Goal: Task Accomplishment & Management: Manage account settings

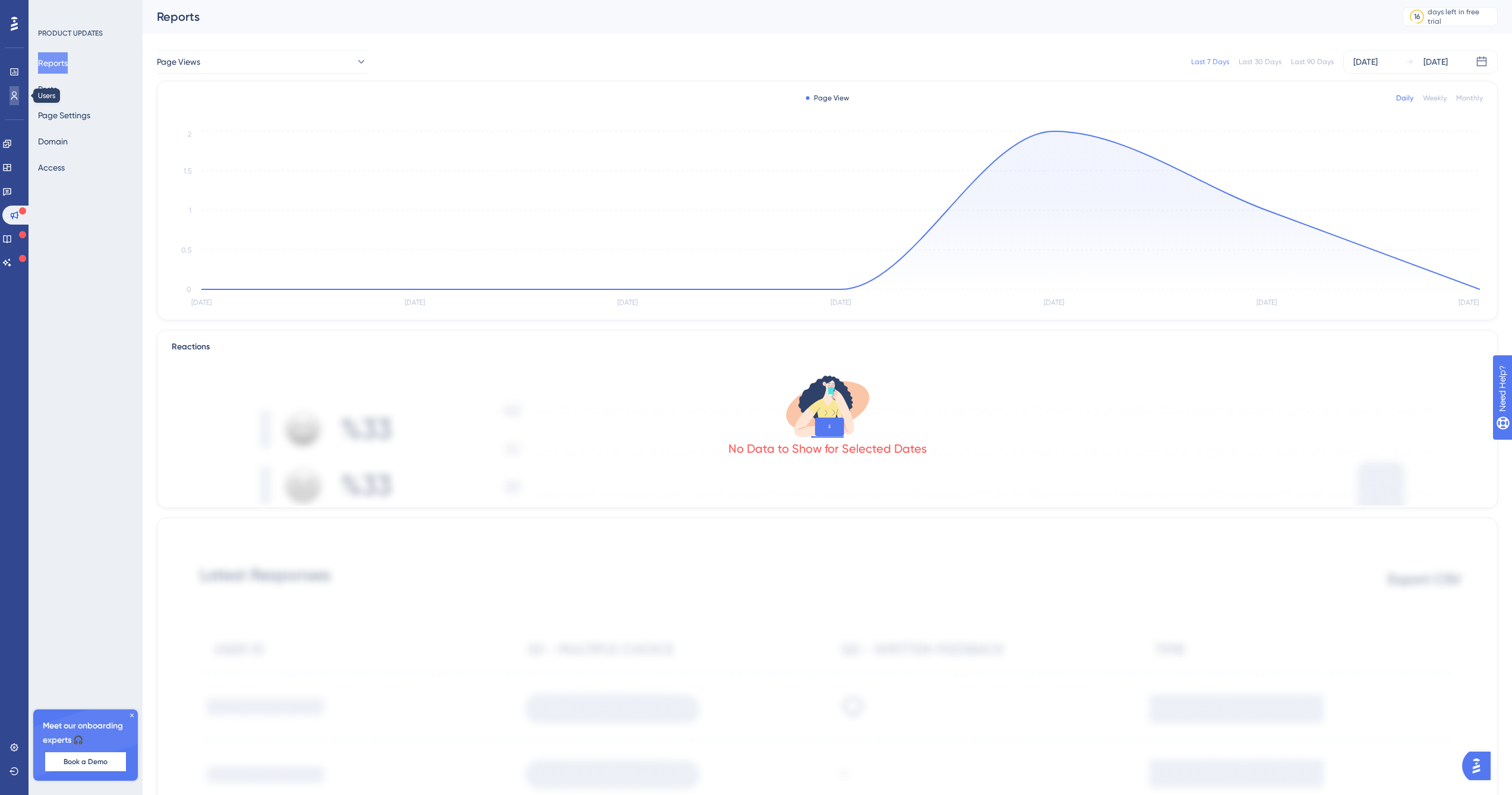
click at [18, 94] on icon at bounding box center [14, 95] width 9 height 9
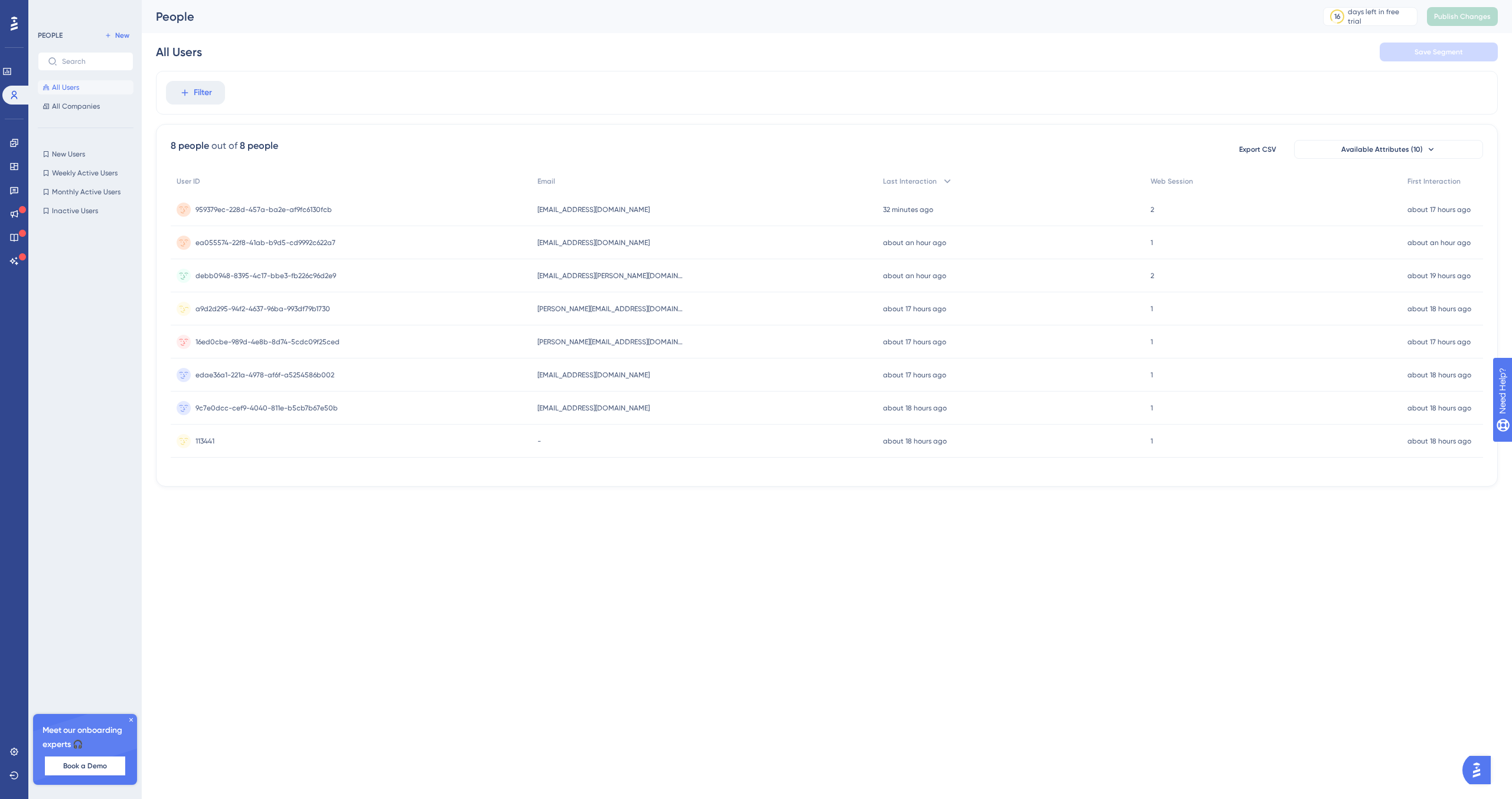
click at [594, 309] on span "mihran.aynedjian@easydmarc.com" at bounding box center [611, 309] width 147 height 9
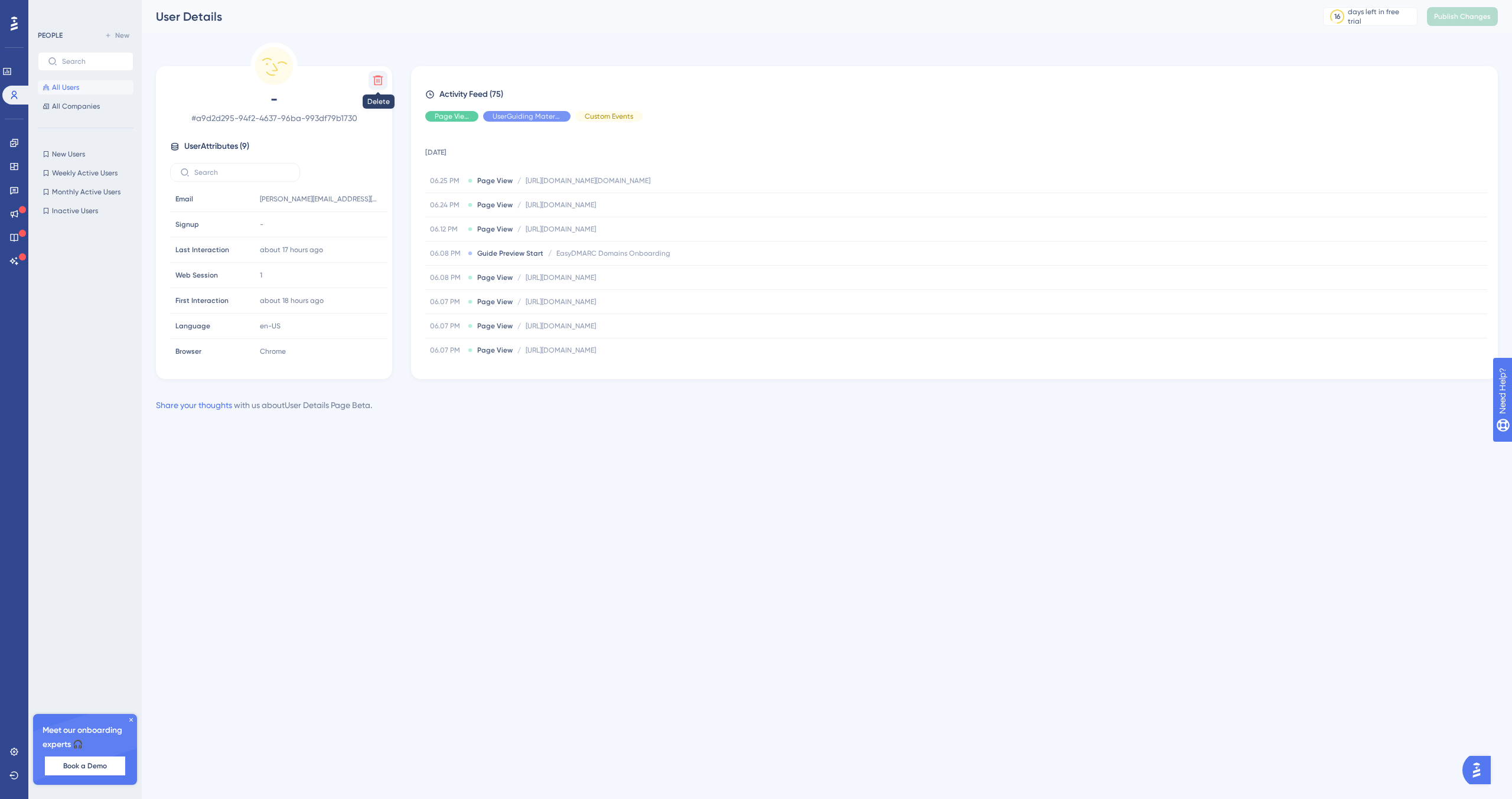
click at [378, 78] on icon at bounding box center [378, 80] width 10 height 10
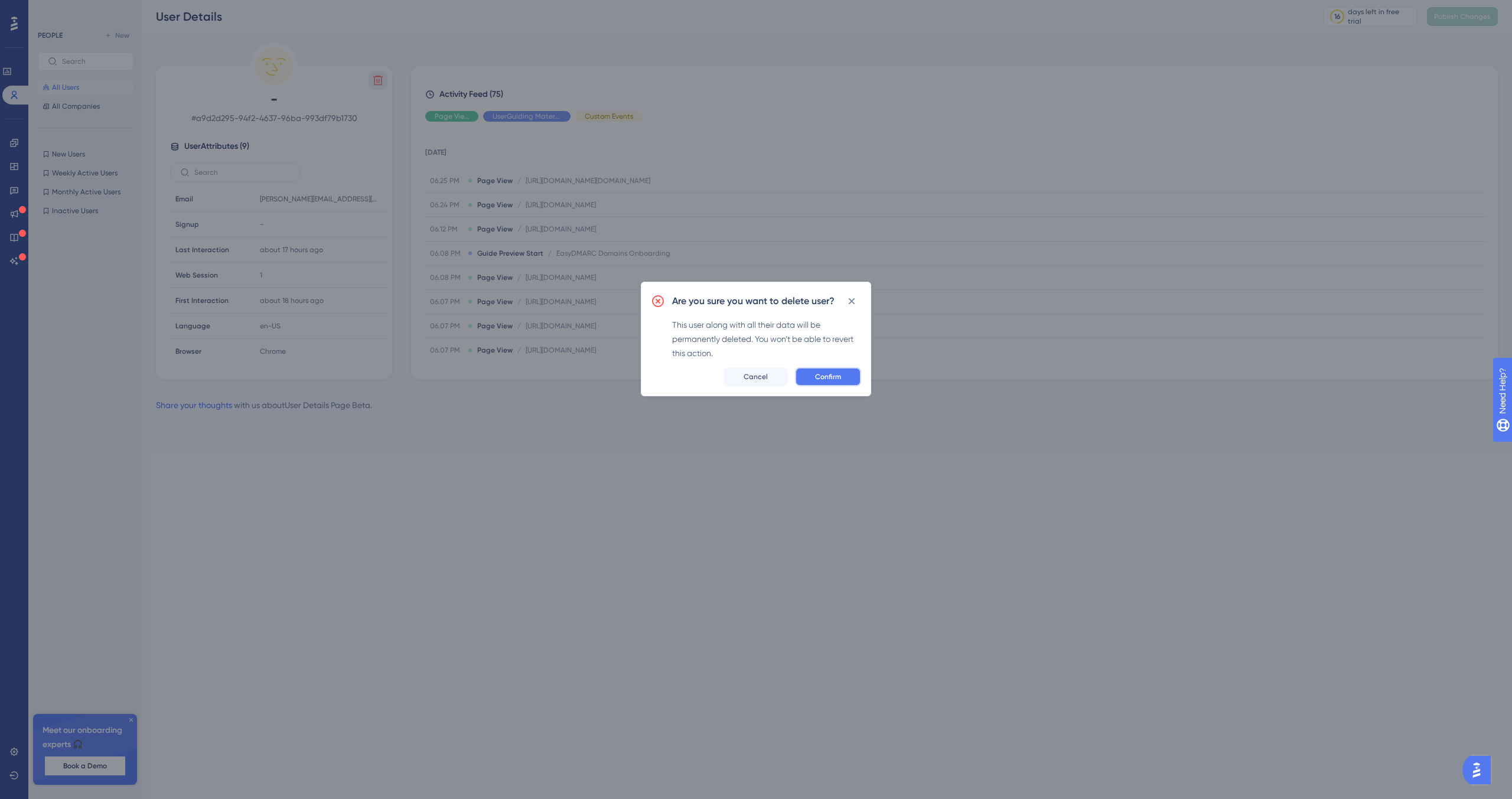
click at [837, 376] on span "Confirm" at bounding box center [827, 377] width 26 height 9
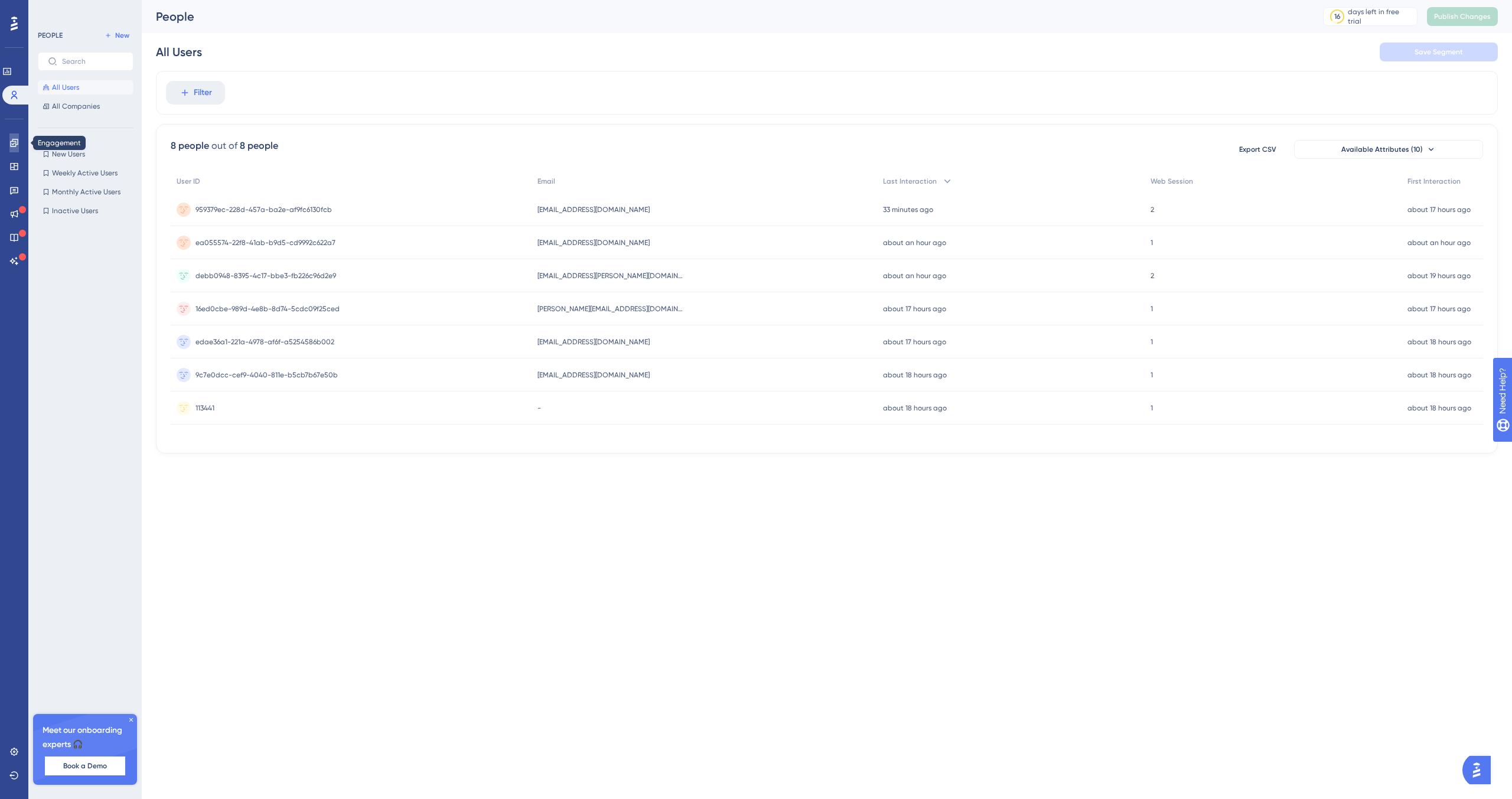
click at [16, 141] on icon at bounding box center [14, 142] width 9 height 9
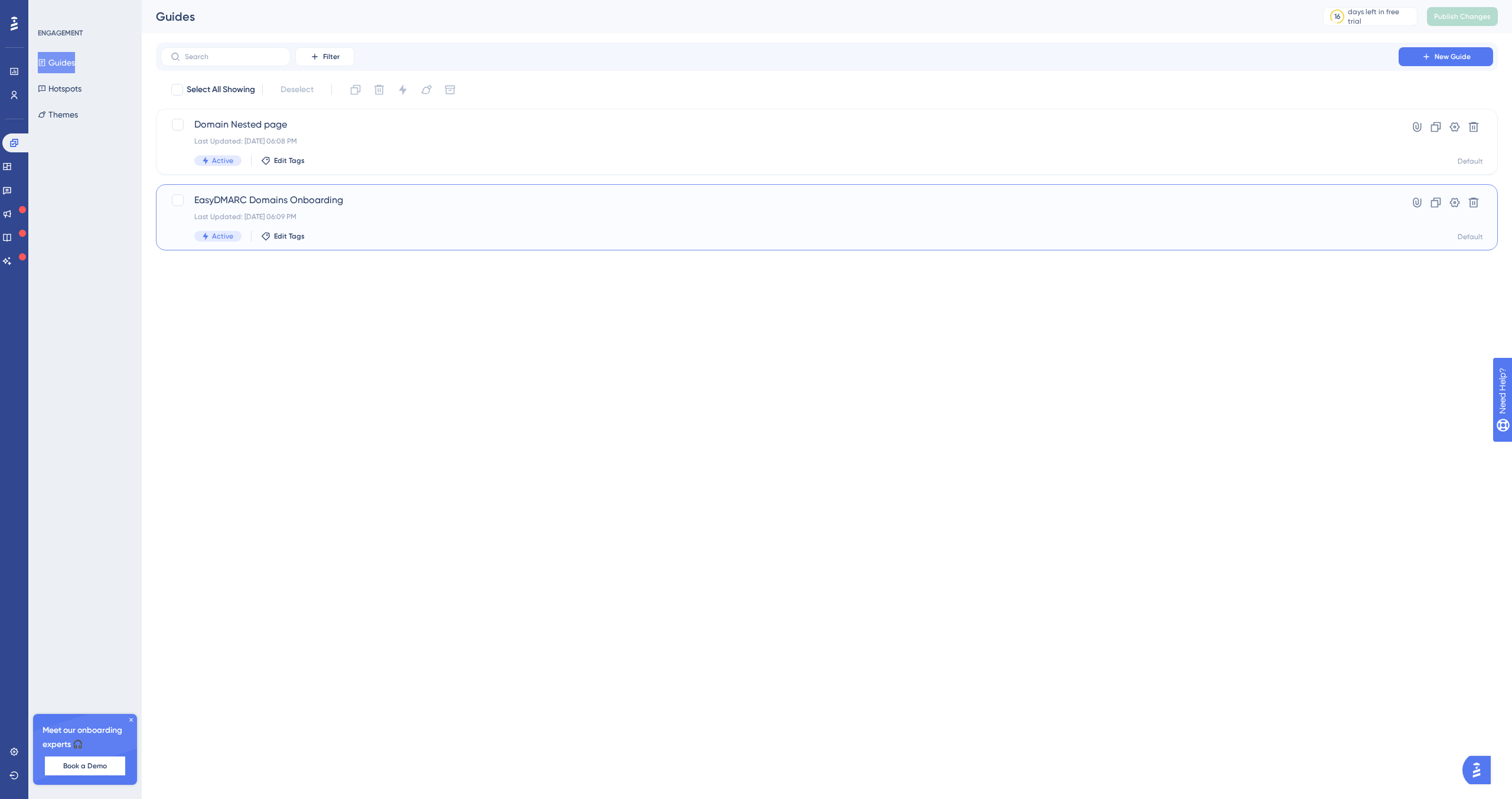
click at [413, 210] on div "EasyDMARC Domains Onboarding Last Updated: Aug 13 2025, 06:09 PM Active Edit Ta…" at bounding box center [780, 217] width 1171 height 48
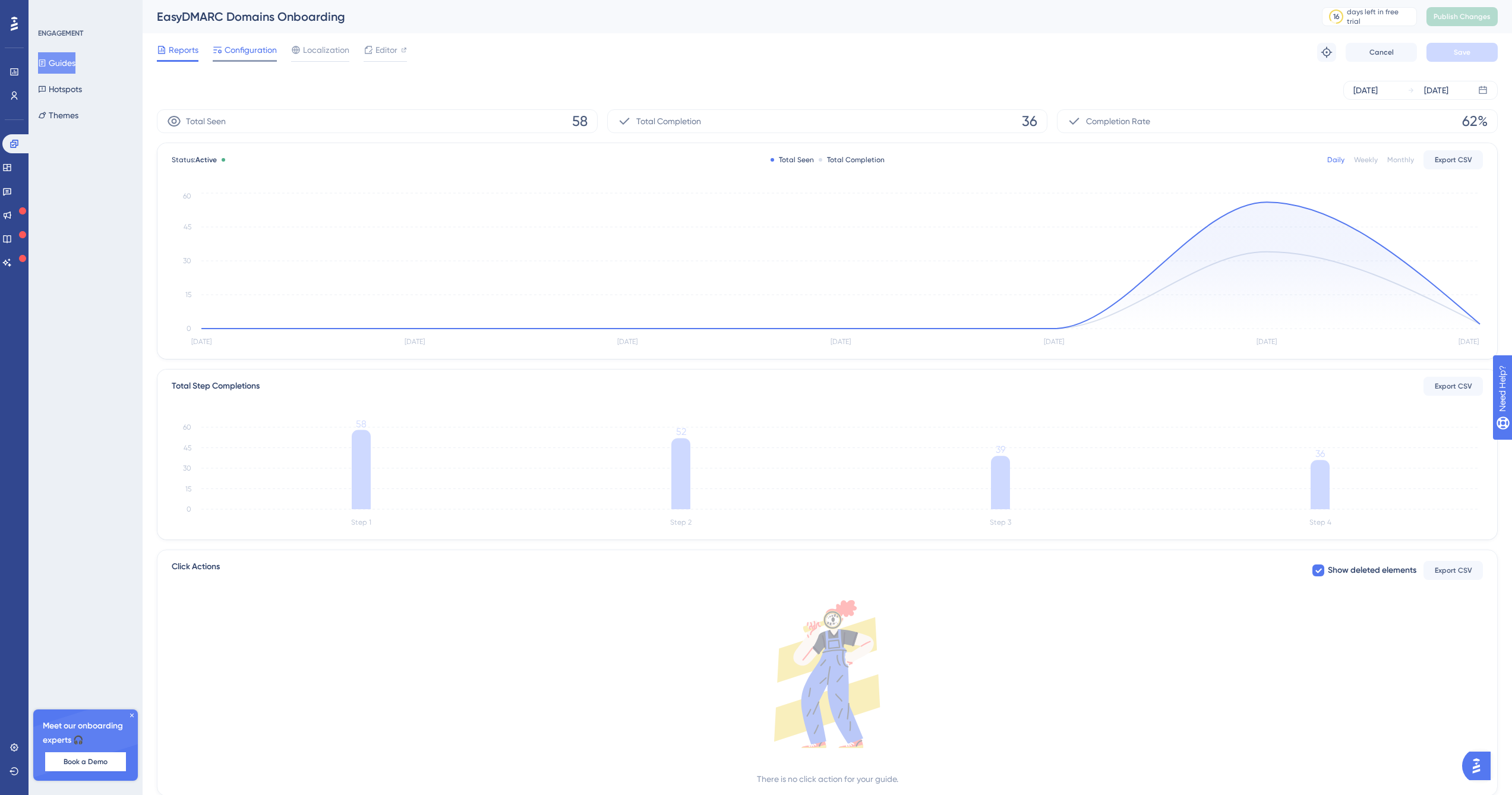
click at [248, 49] on span "Configuration" at bounding box center [251, 50] width 52 height 15
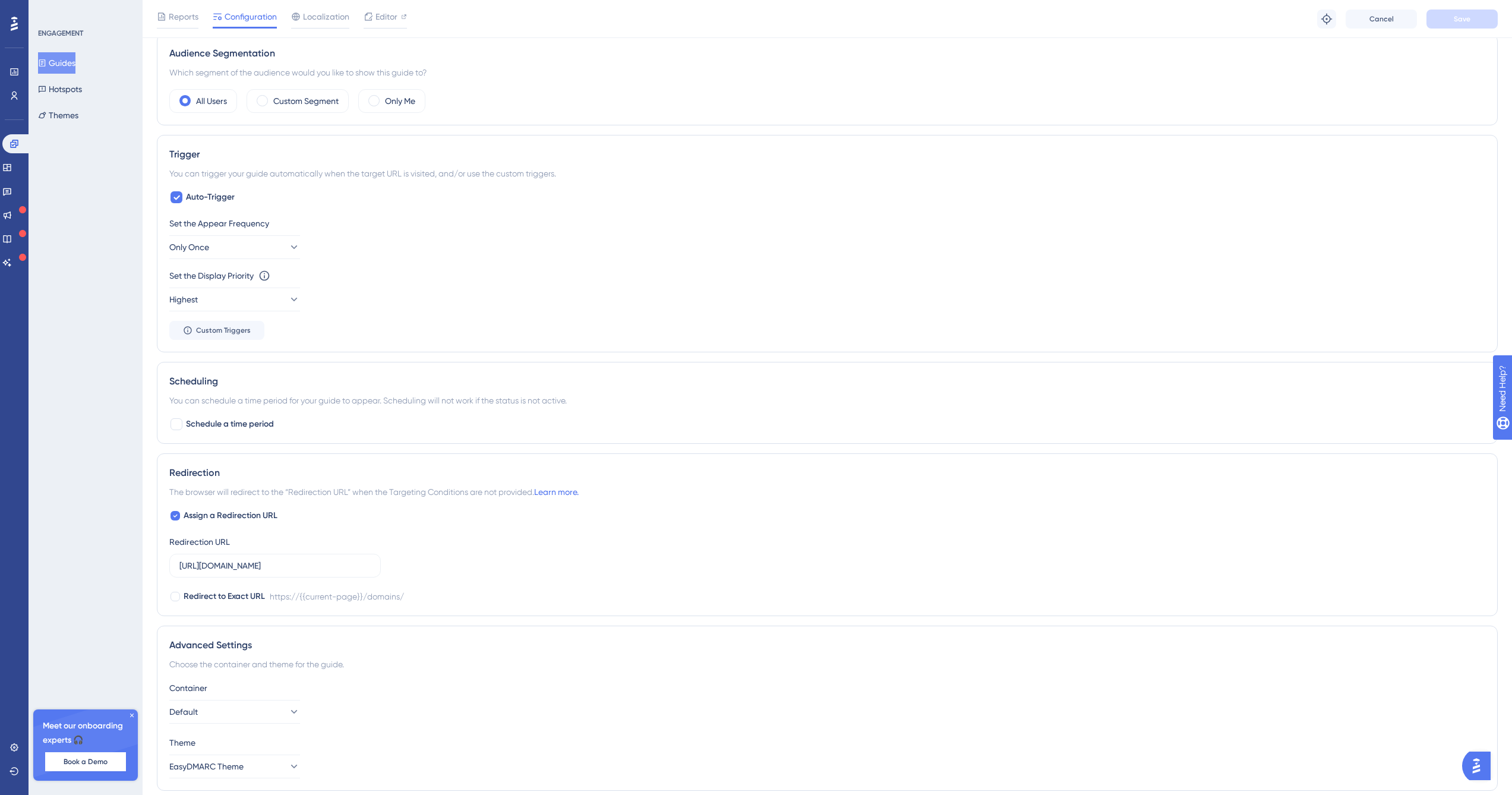
scroll to position [513, 0]
click at [133, 715] on icon at bounding box center [131, 715] width 7 height 7
click at [75, 66] on button "Guides" at bounding box center [56, 63] width 37 height 21
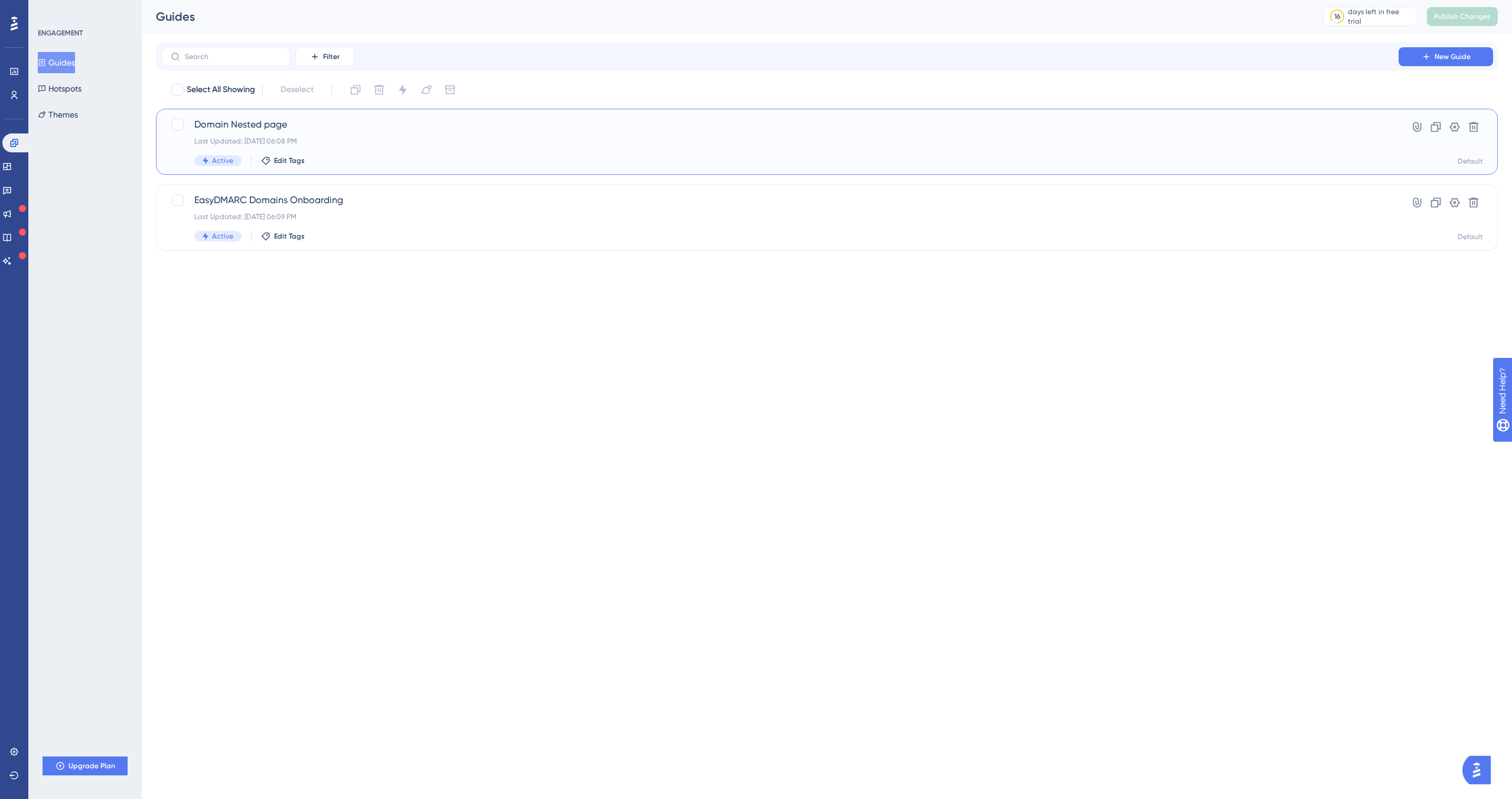
click at [362, 152] on div "Domain Nested page Last Updated: Aug 13 2025, 06:08 PM Active Edit Tags" at bounding box center [780, 141] width 1171 height 48
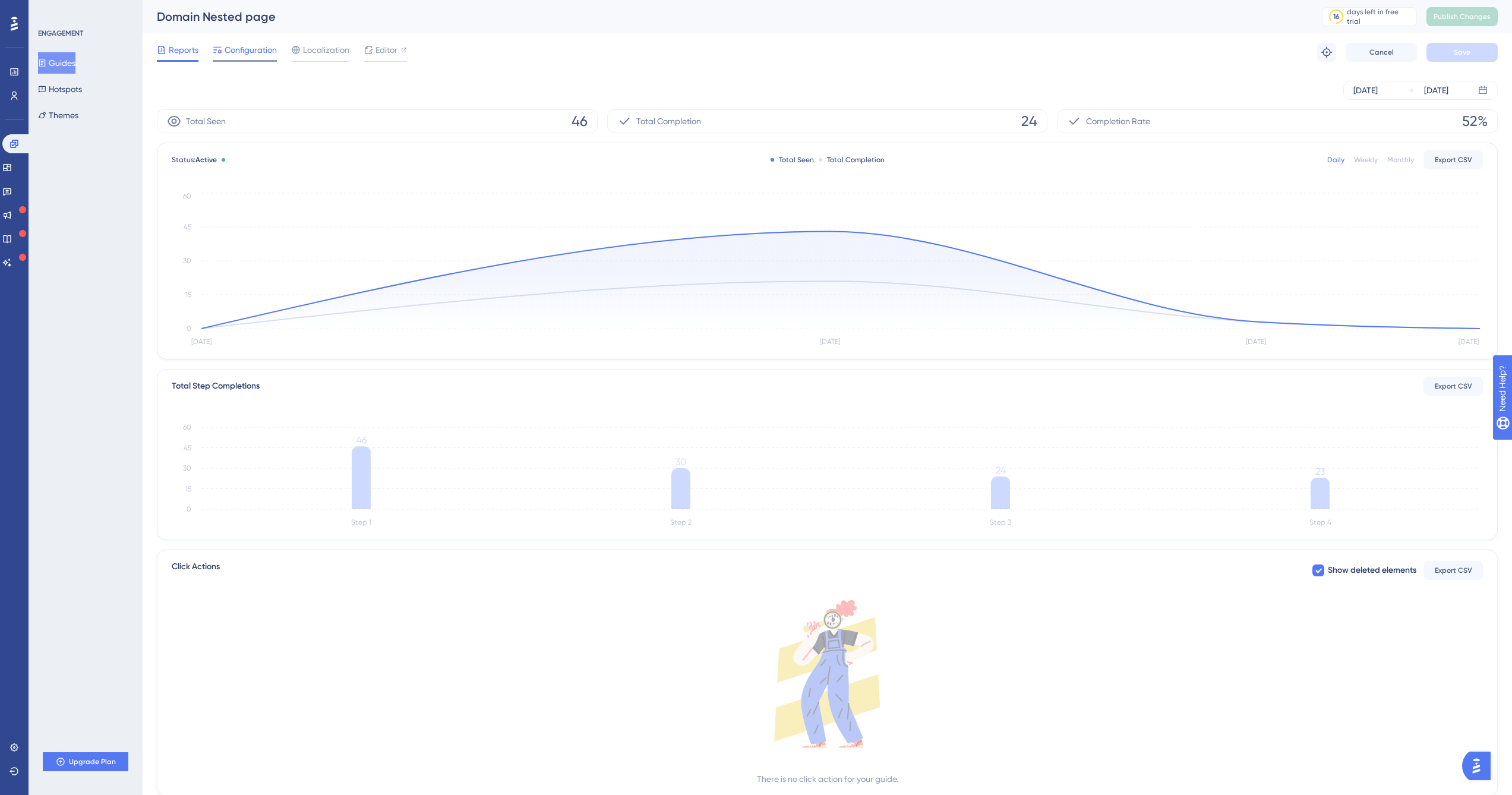
click at [251, 56] on span "Configuration" at bounding box center [251, 50] width 52 height 15
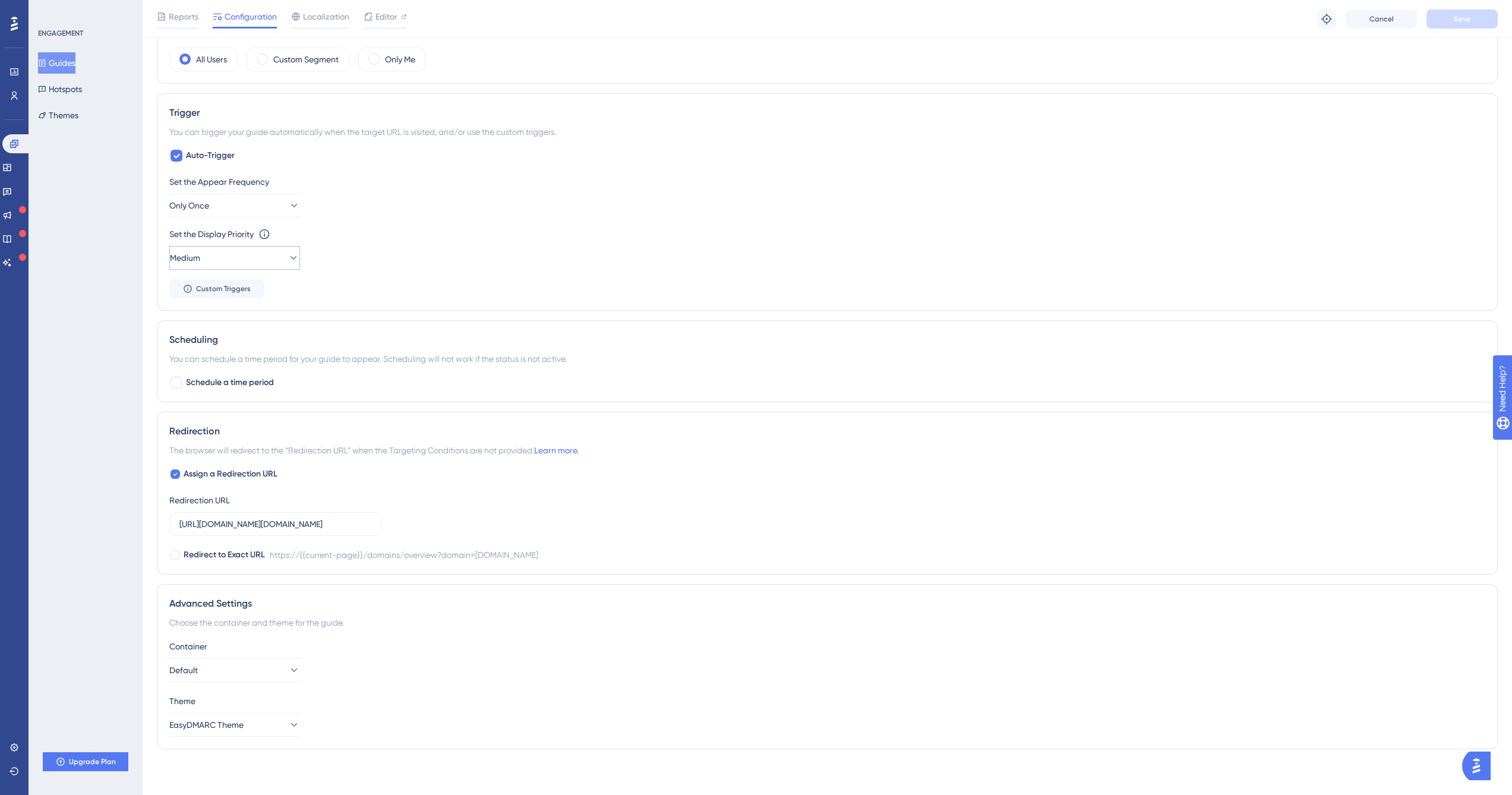
scroll to position [549, 0]
click at [239, 203] on button "Only Once" at bounding box center [234, 206] width 131 height 24
click at [270, 376] on div "Always Always" at bounding box center [234, 385] width 96 height 24
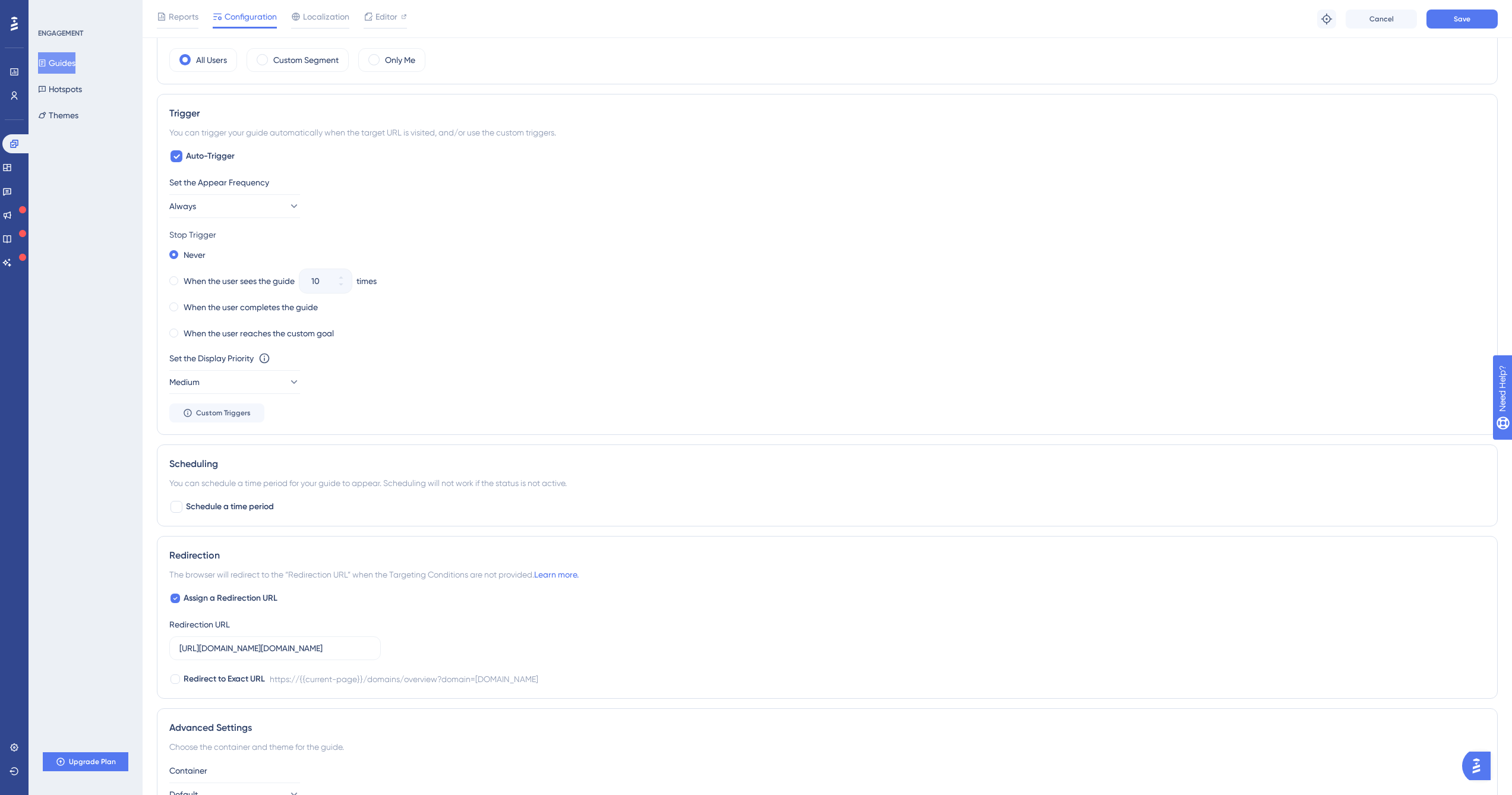
click at [903, 289] on div "When the user sees the guide 10 times" at bounding box center [827, 281] width 1316 height 16
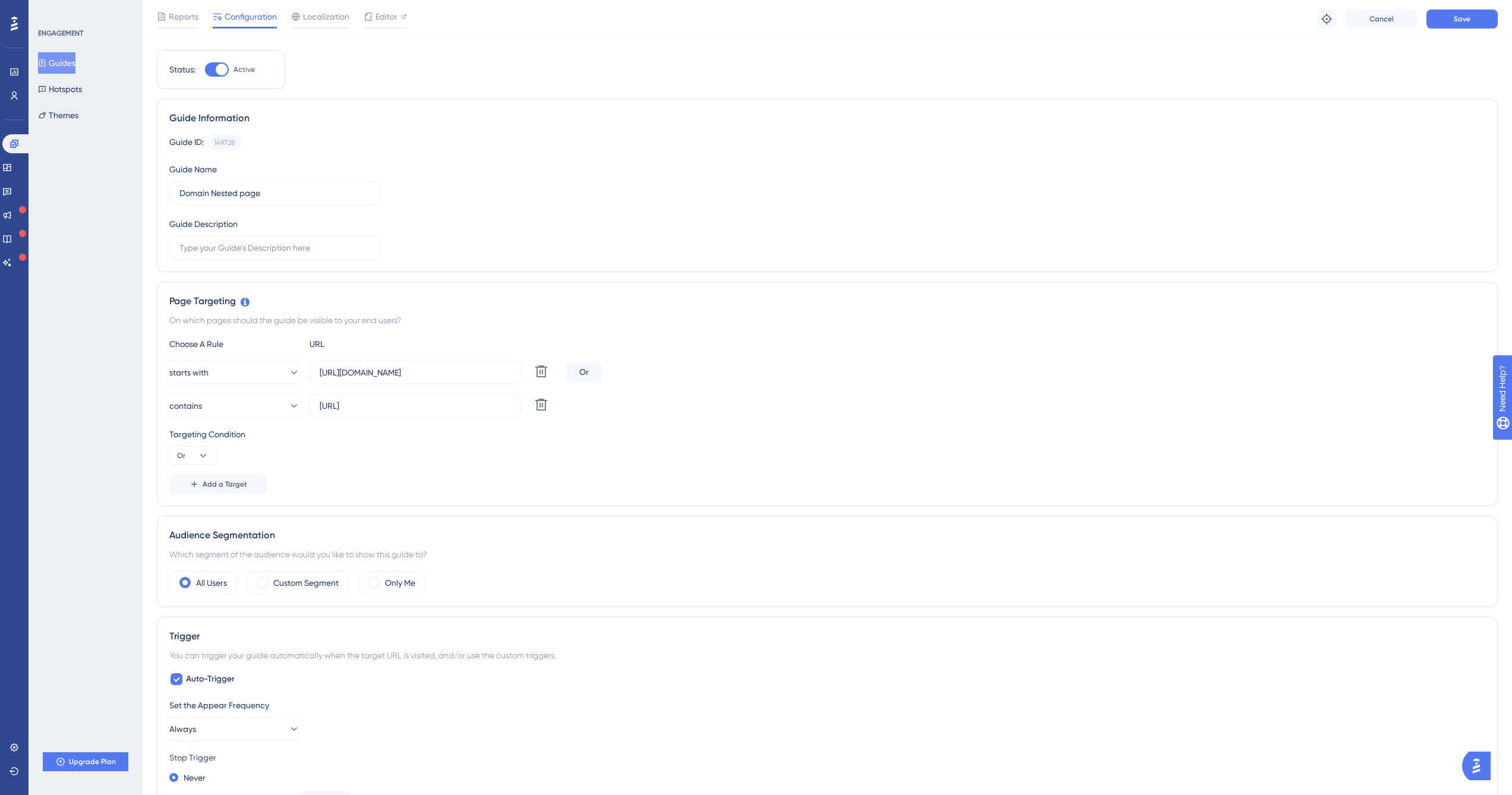
scroll to position [0, 0]
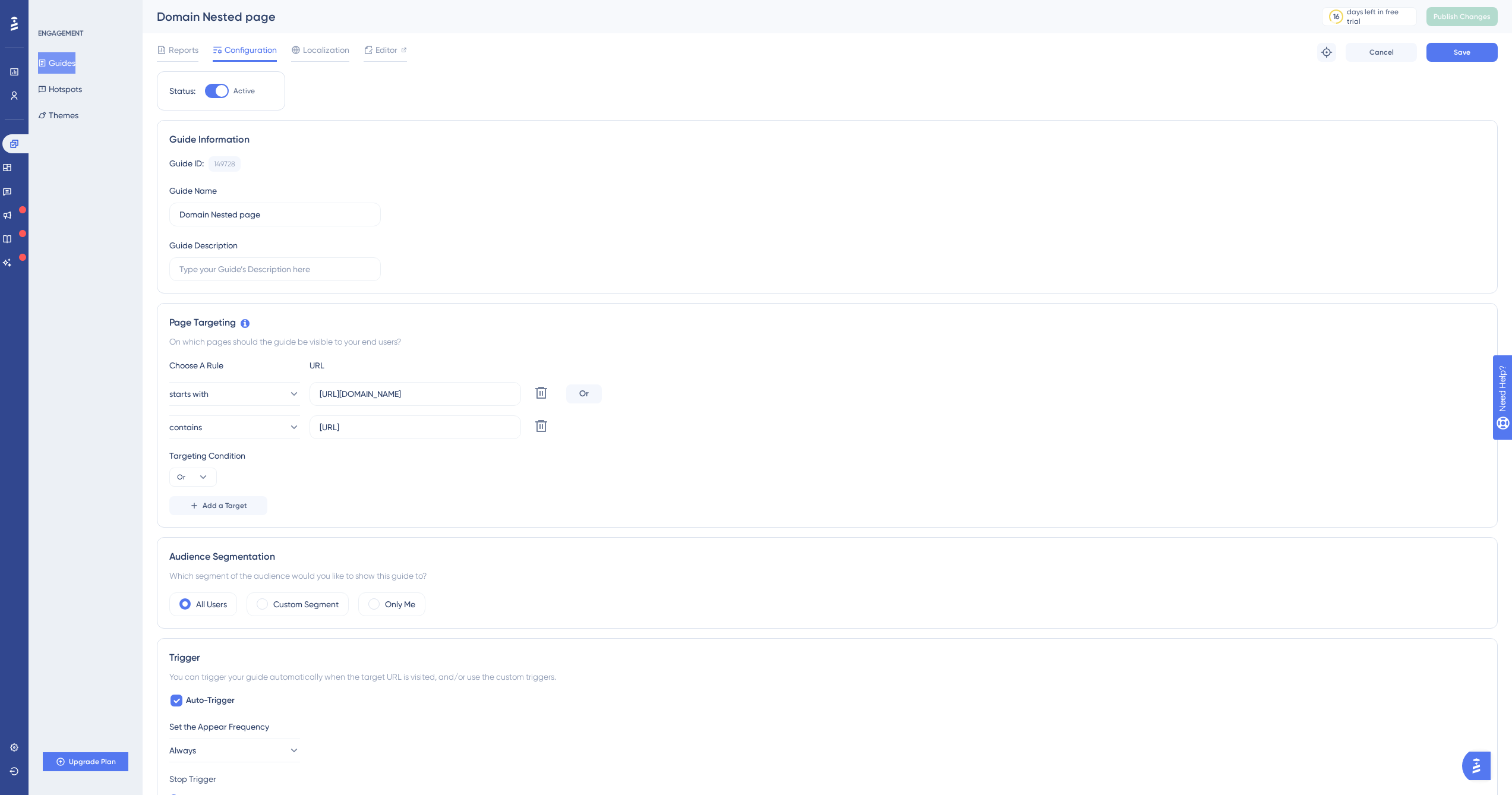
click at [1485, 65] on div "Reports Configuration Localization Editor Troubleshoot Cancel Save" at bounding box center [827, 52] width 1341 height 38
click at [1490, 54] on button "Save" at bounding box center [1462, 52] width 71 height 19
click at [1485, 18] on span "Publish Changes" at bounding box center [1462, 16] width 57 height 9
click at [332, 8] on div "Domain Nested page" at bounding box center [724, 16] width 1136 height 16
click at [69, 60] on button "Guides" at bounding box center [56, 63] width 37 height 21
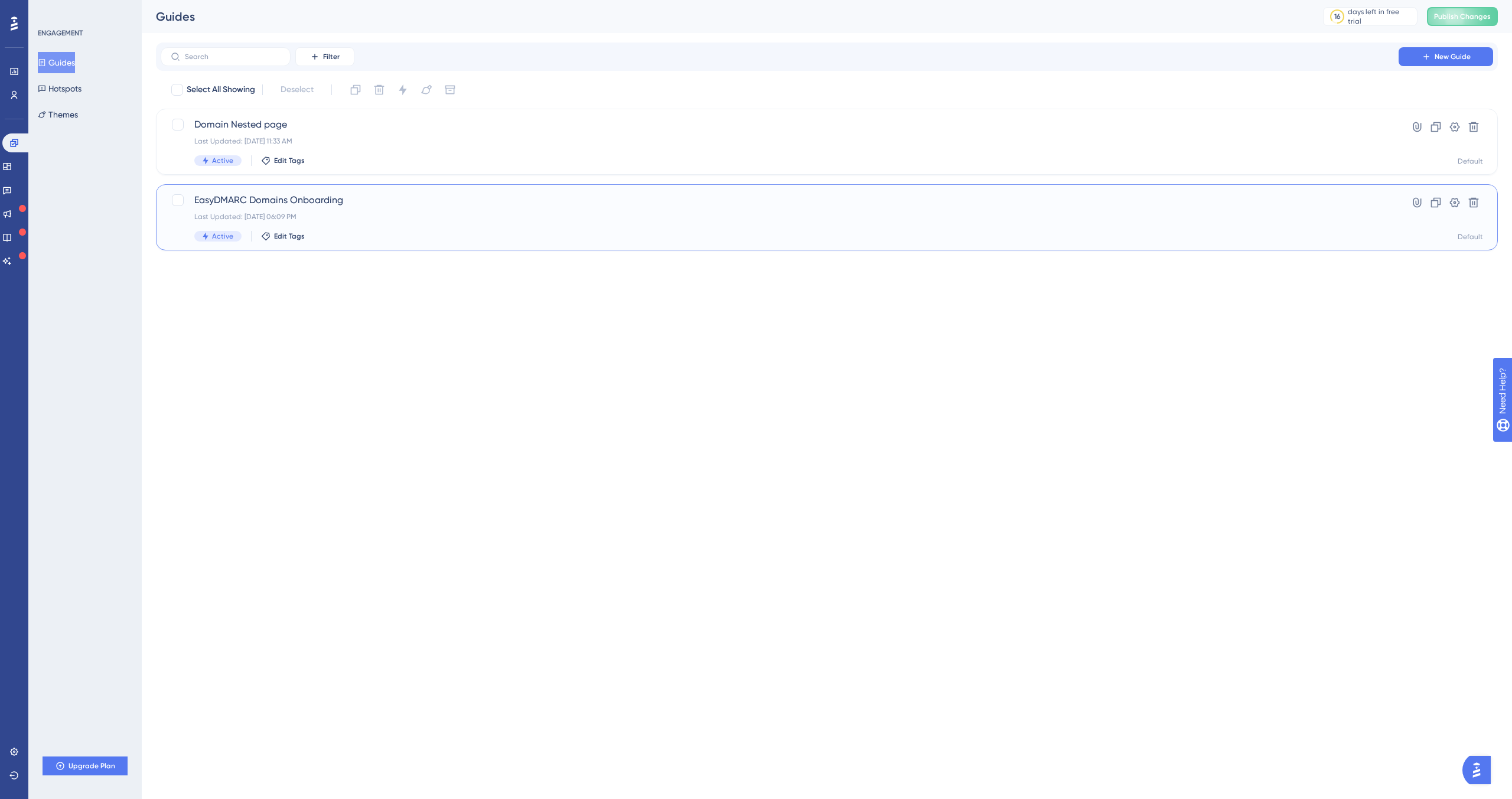
click at [384, 212] on div "EasyDMARC Domains Onboarding Last Updated: Aug 13 2025, 06:09 PM Active Edit Ta…" at bounding box center [780, 217] width 1171 height 48
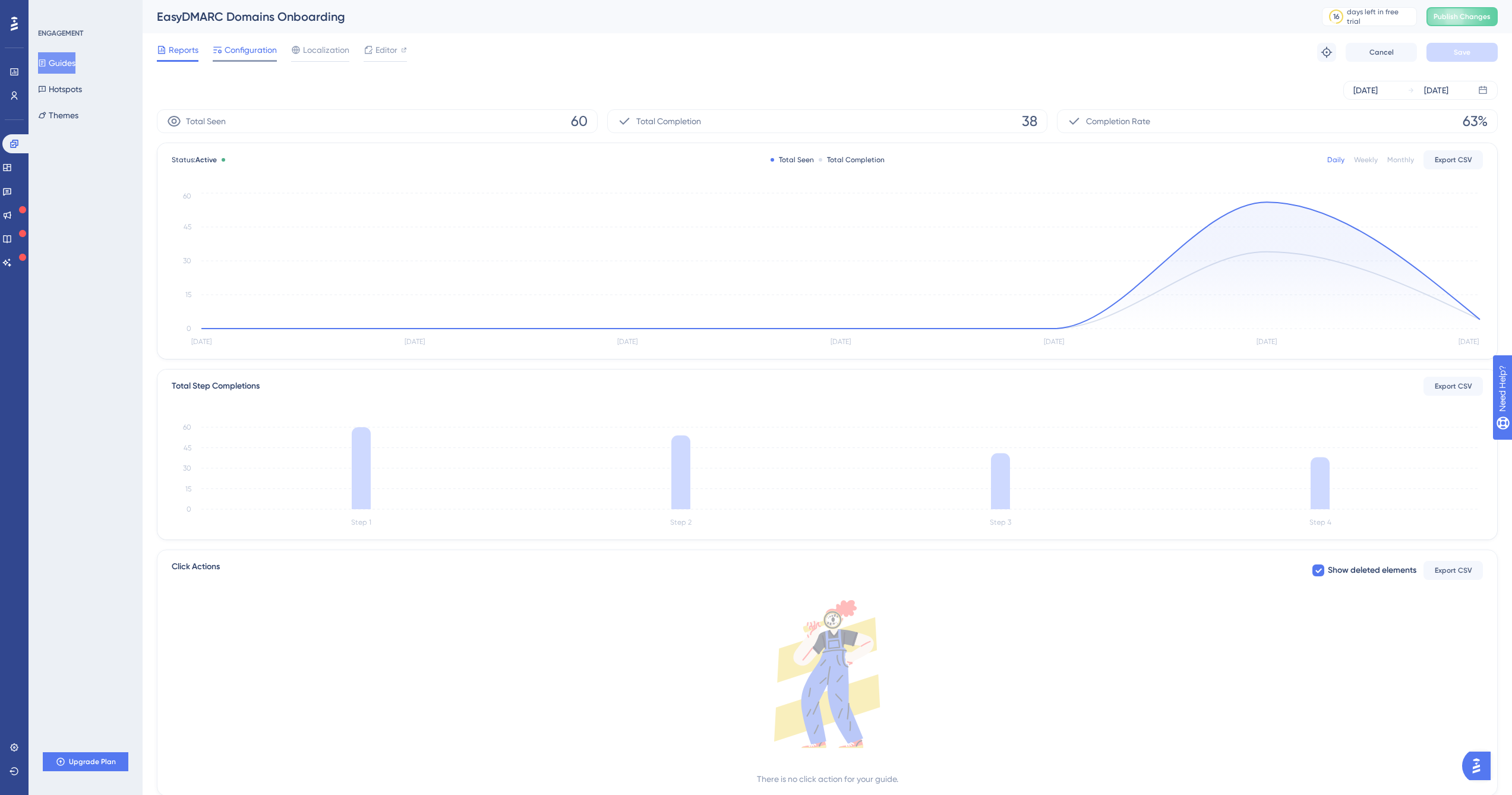
click at [248, 44] on span "Configuration" at bounding box center [251, 50] width 52 height 15
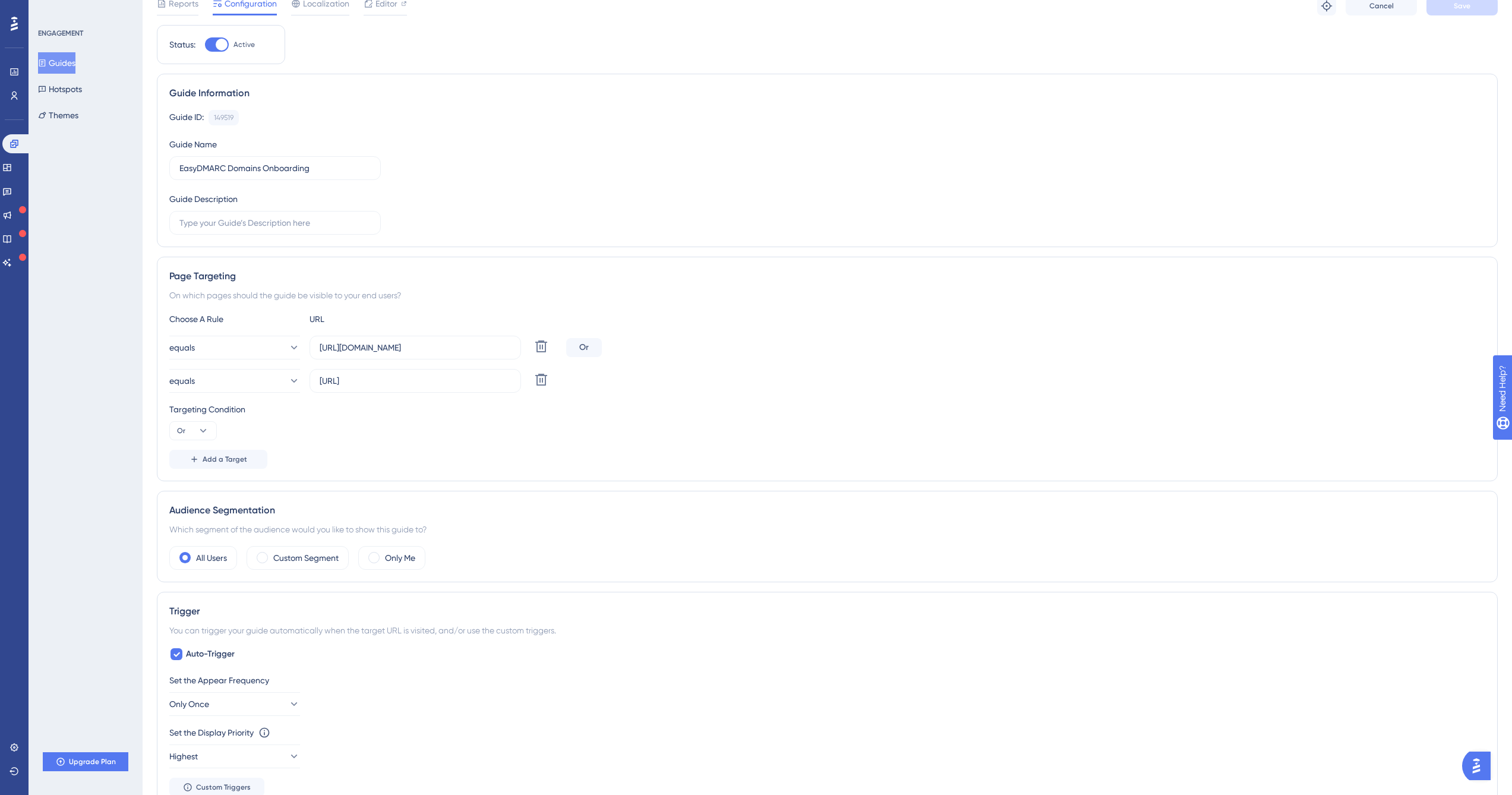
scroll to position [397, 0]
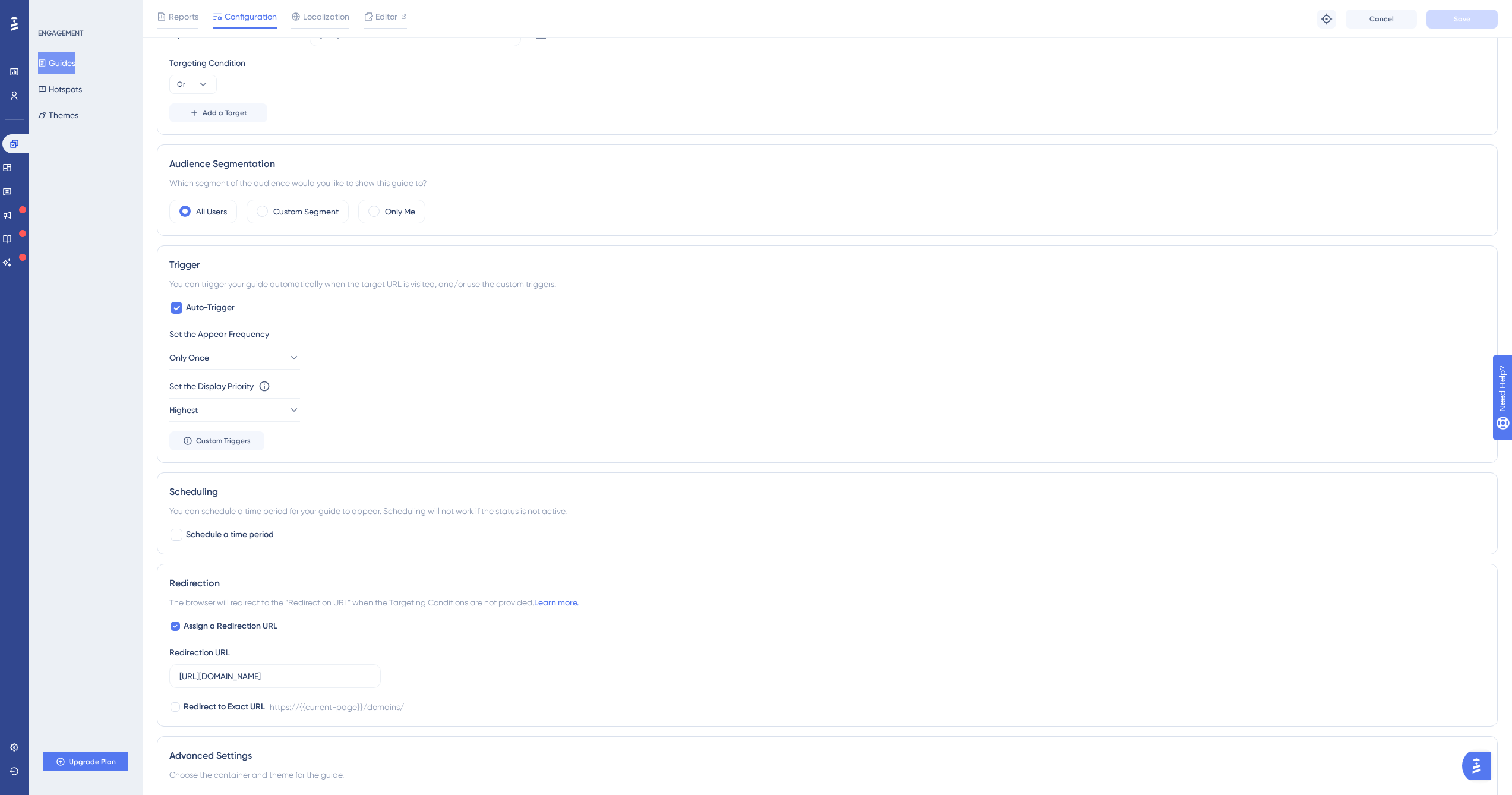
click at [75, 63] on button "Guides" at bounding box center [56, 63] width 37 height 21
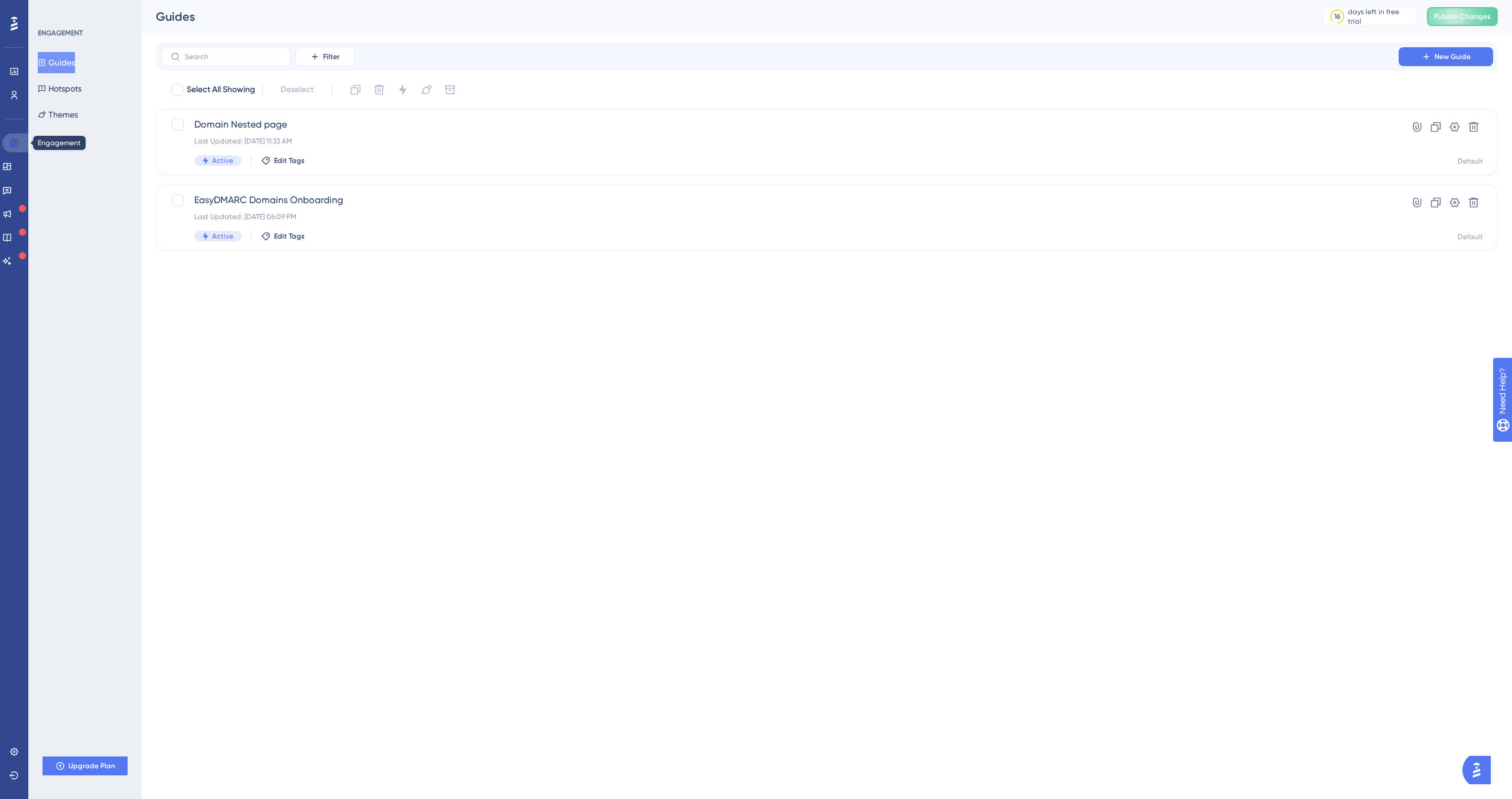
click at [18, 140] on icon at bounding box center [14, 142] width 9 height 9
click at [15, 100] on link at bounding box center [14, 95] width 9 height 19
